Goal: Task Accomplishment & Management: Complete application form

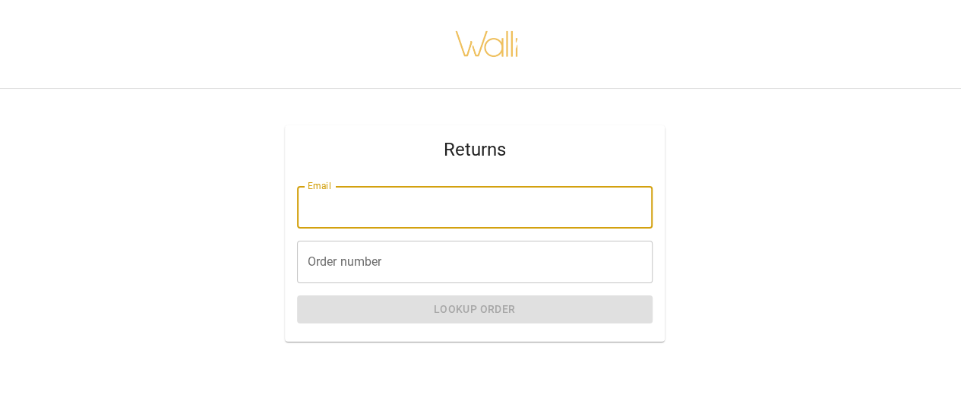
click at [448, 220] on input "Email" at bounding box center [475, 207] width 356 height 43
type input "**********"
click at [400, 262] on input "Order number" at bounding box center [475, 262] width 356 height 43
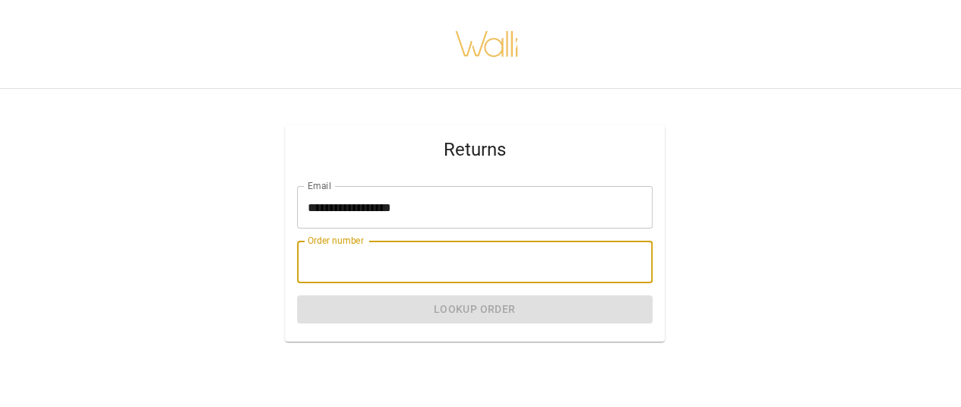
paste input "*******"
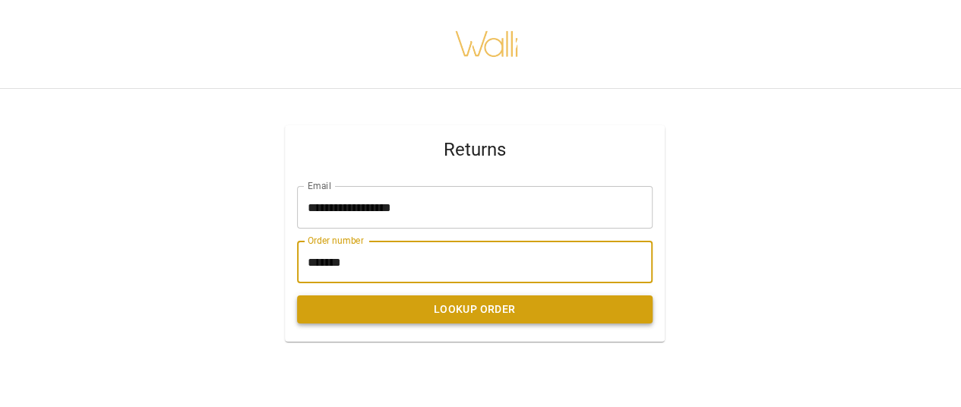
type input "*******"
click at [397, 310] on button "Lookup Order" at bounding box center [475, 310] width 356 height 28
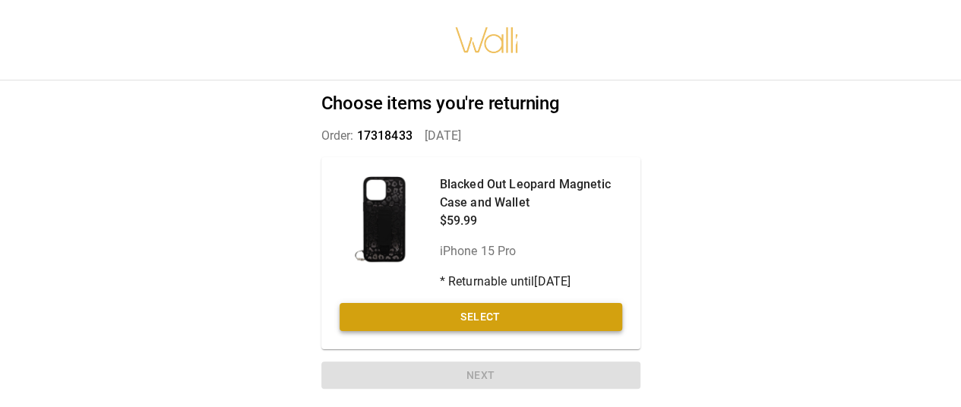
click at [526, 317] on button "Select" at bounding box center [481, 317] width 283 height 28
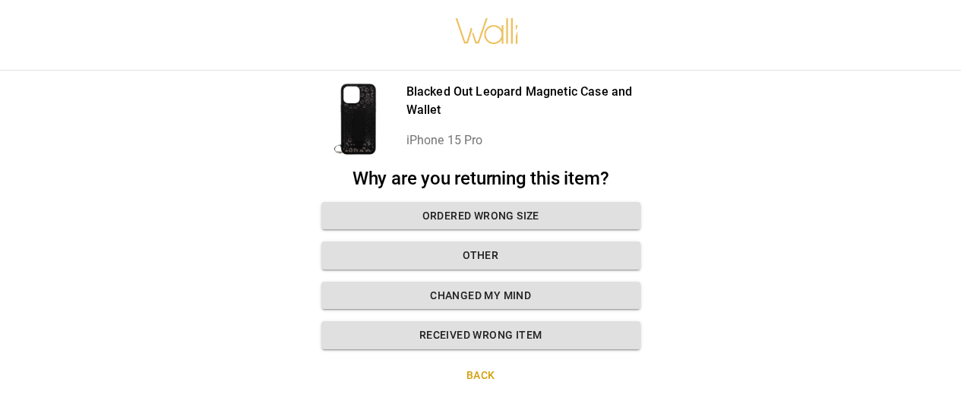
scroll to position [8, 0]
click at [539, 306] on button "Changed my mind" at bounding box center [480, 296] width 319 height 28
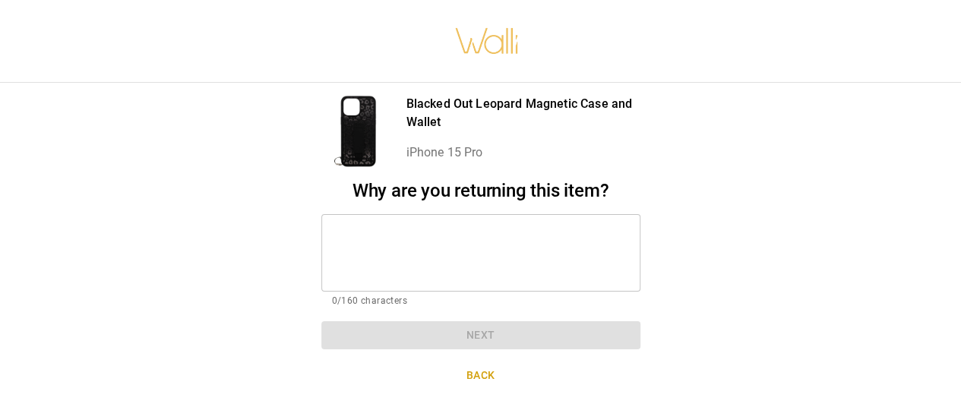
scroll to position [11, 0]
click at [513, 249] on textarea at bounding box center [481, 253] width 298 height 52
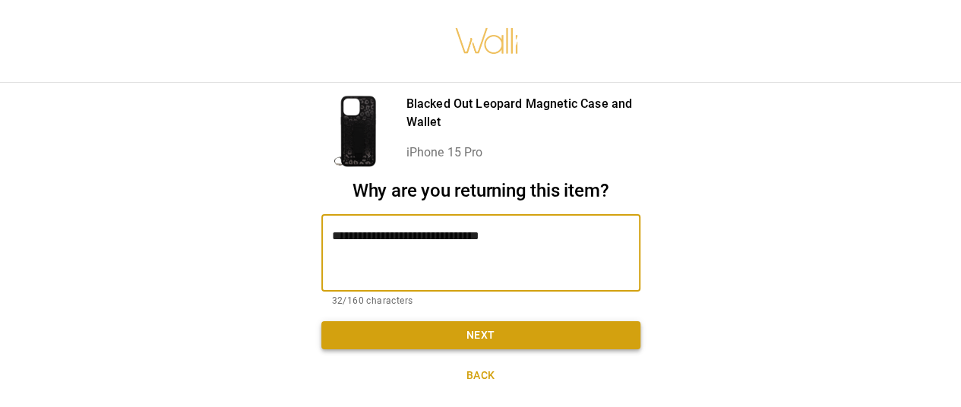
type textarea "**********"
click at [508, 329] on button "Next" at bounding box center [480, 335] width 319 height 28
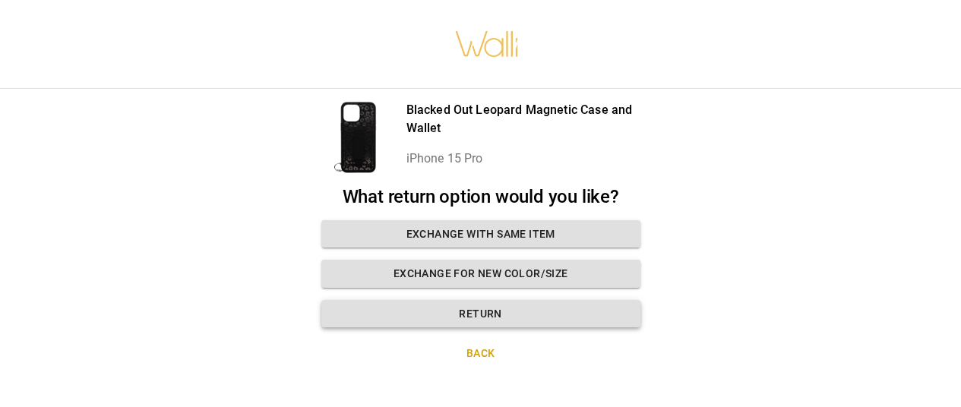
click at [450, 300] on button "Return" at bounding box center [480, 314] width 319 height 28
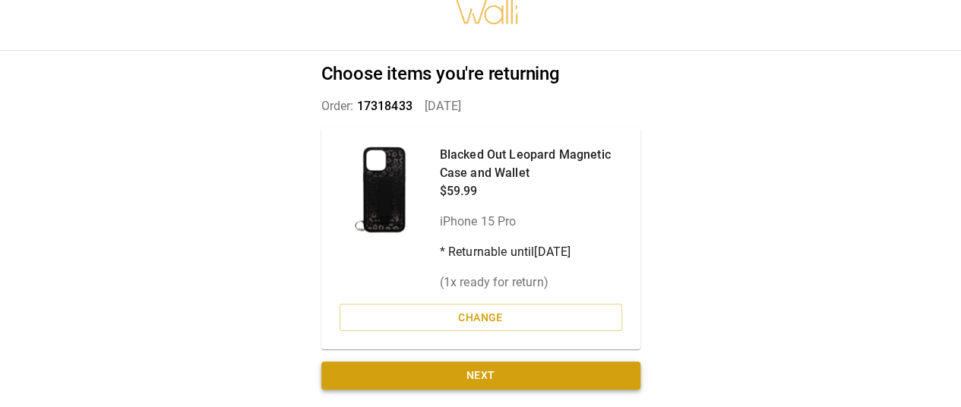
click at [465, 381] on button "Next" at bounding box center [480, 376] width 319 height 28
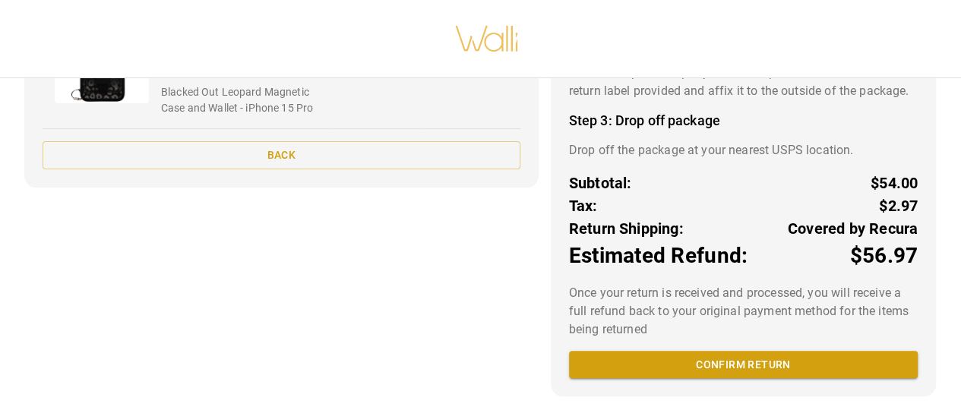
scroll to position [266, 0]
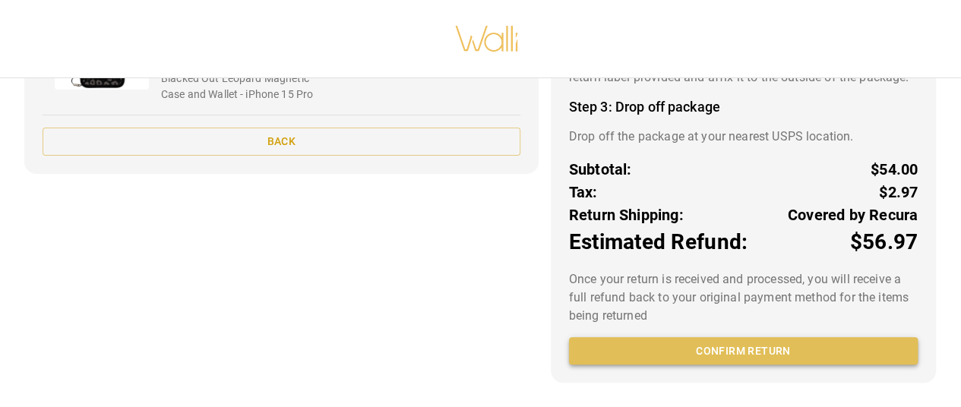
click at [770, 343] on button "Confirm return" at bounding box center [743, 351] width 349 height 28
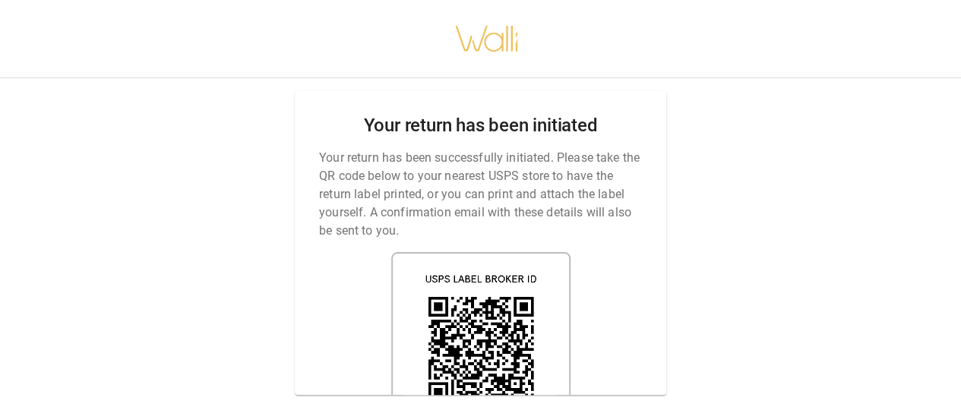
click at [473, 180] on p "Your return has been successfully initiated. Please take the QR code below to y…" at bounding box center [480, 194] width 323 height 91
drag, startPoint x: 947, startPoint y: 203, endPoint x: 907, endPoint y: 270, distance: 77.7
click at [947, 257] on div "Your return has been initiated Your return has been successfully initiated. Ple…" at bounding box center [480, 203] width 961 height 407
click at [602, 276] on div "Your return has been initiated Your return has been successfully initiated. Ple…" at bounding box center [481, 242] width 372 height 305
